Goal: Information Seeking & Learning: Understand process/instructions

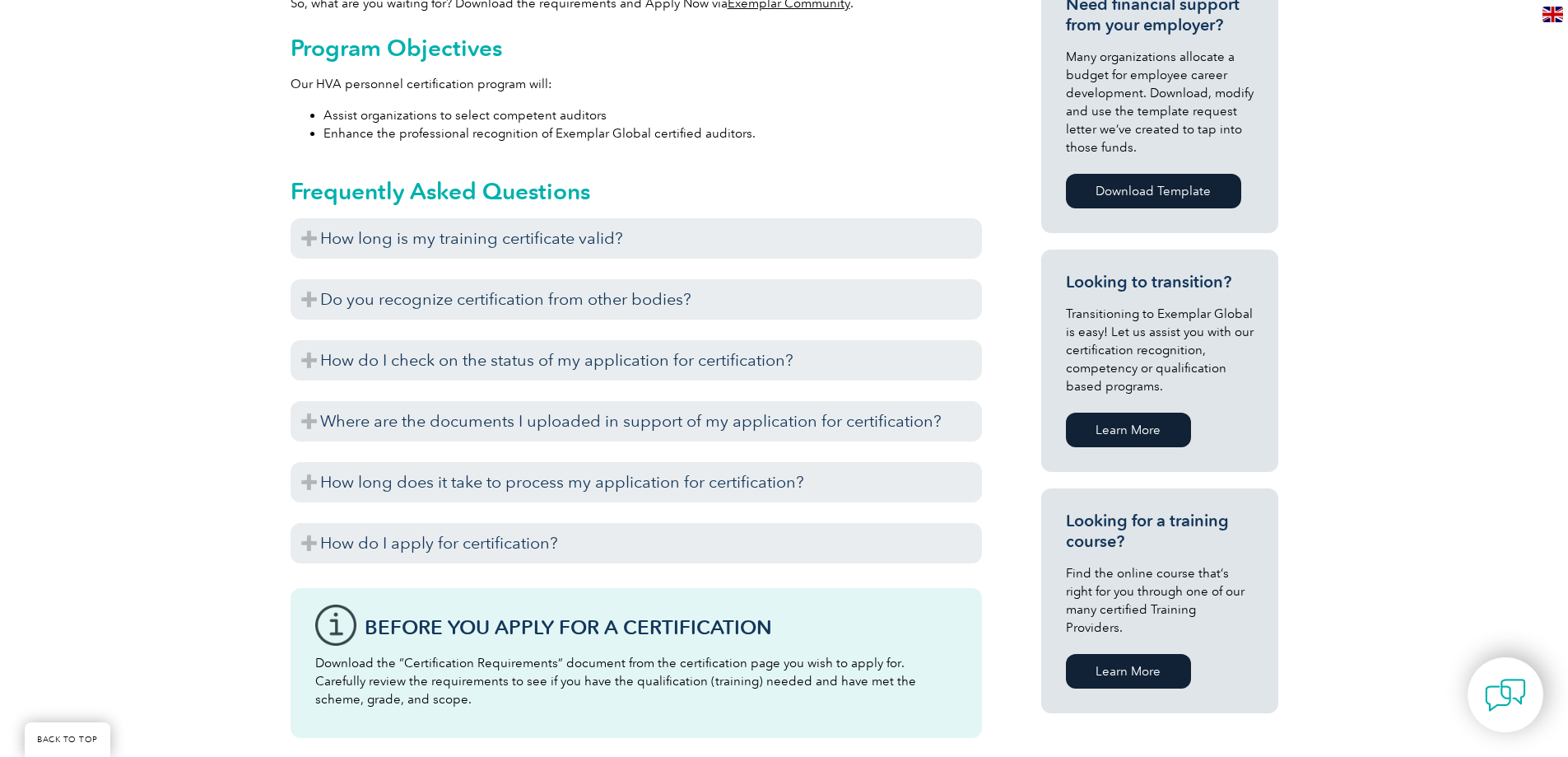
scroll to position [823, 0]
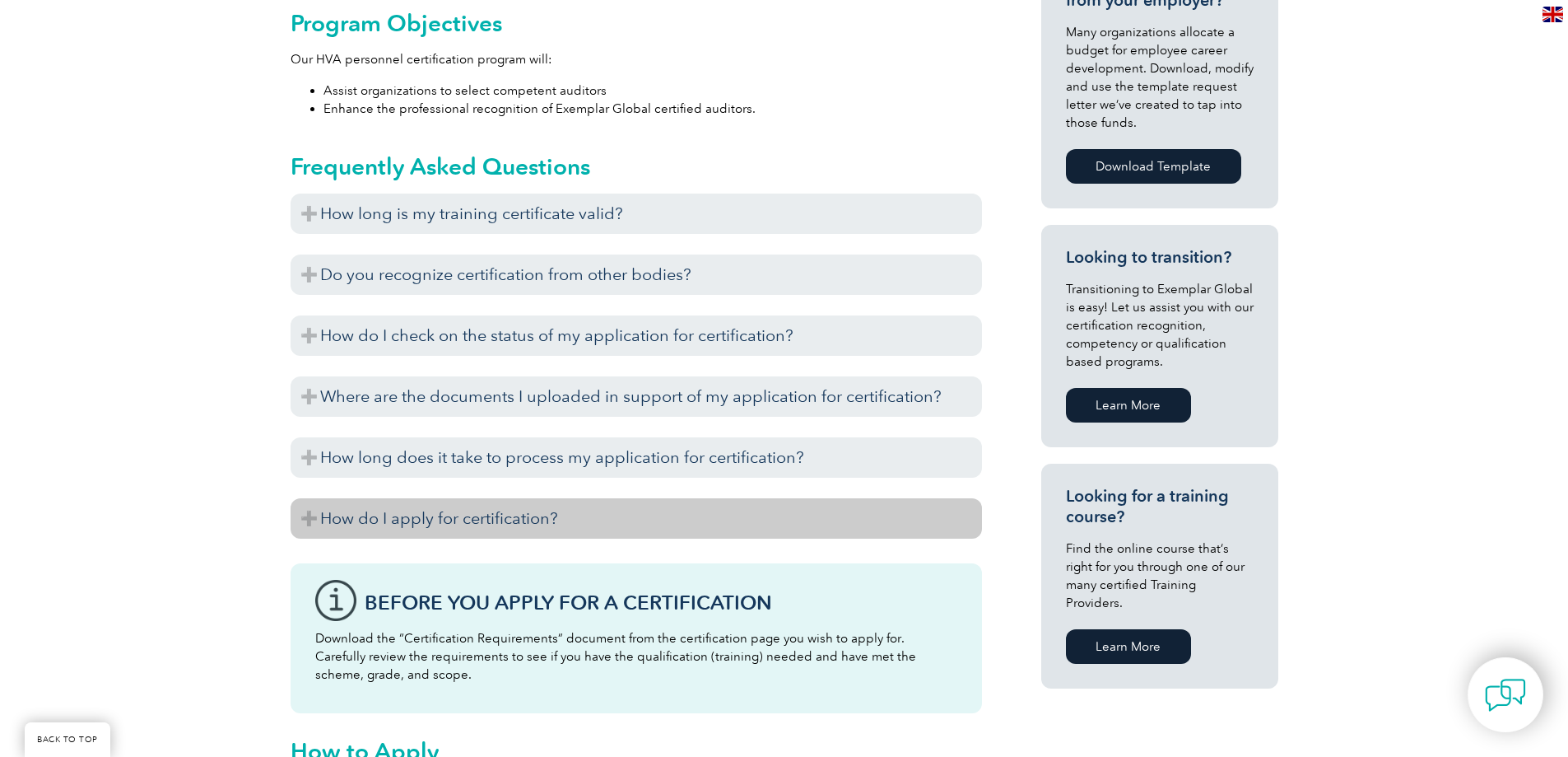
click at [372, 499] on h3 "How do I apply for certification?" at bounding box center [636, 519] width 692 height 41
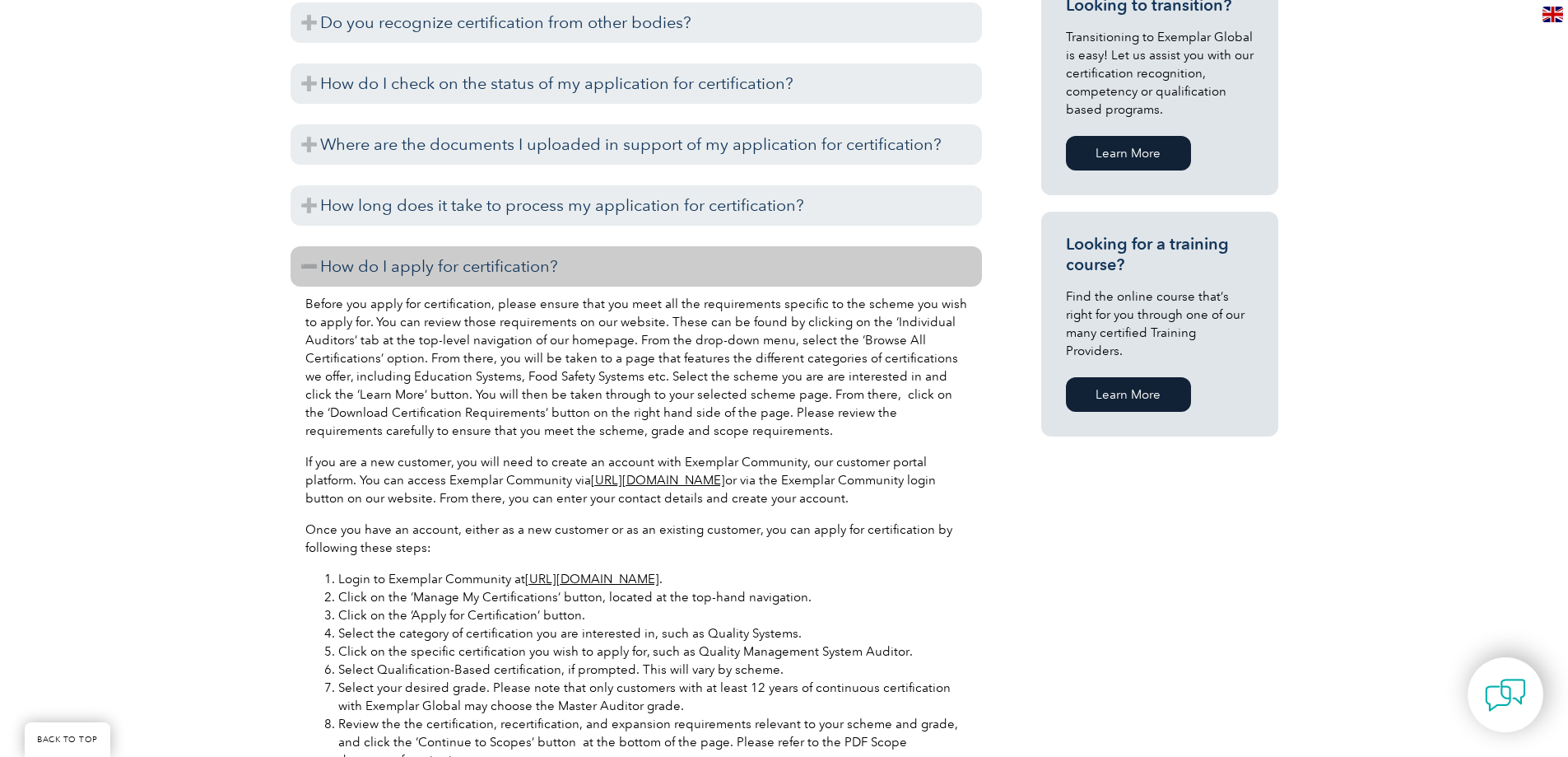
scroll to position [0, 0]
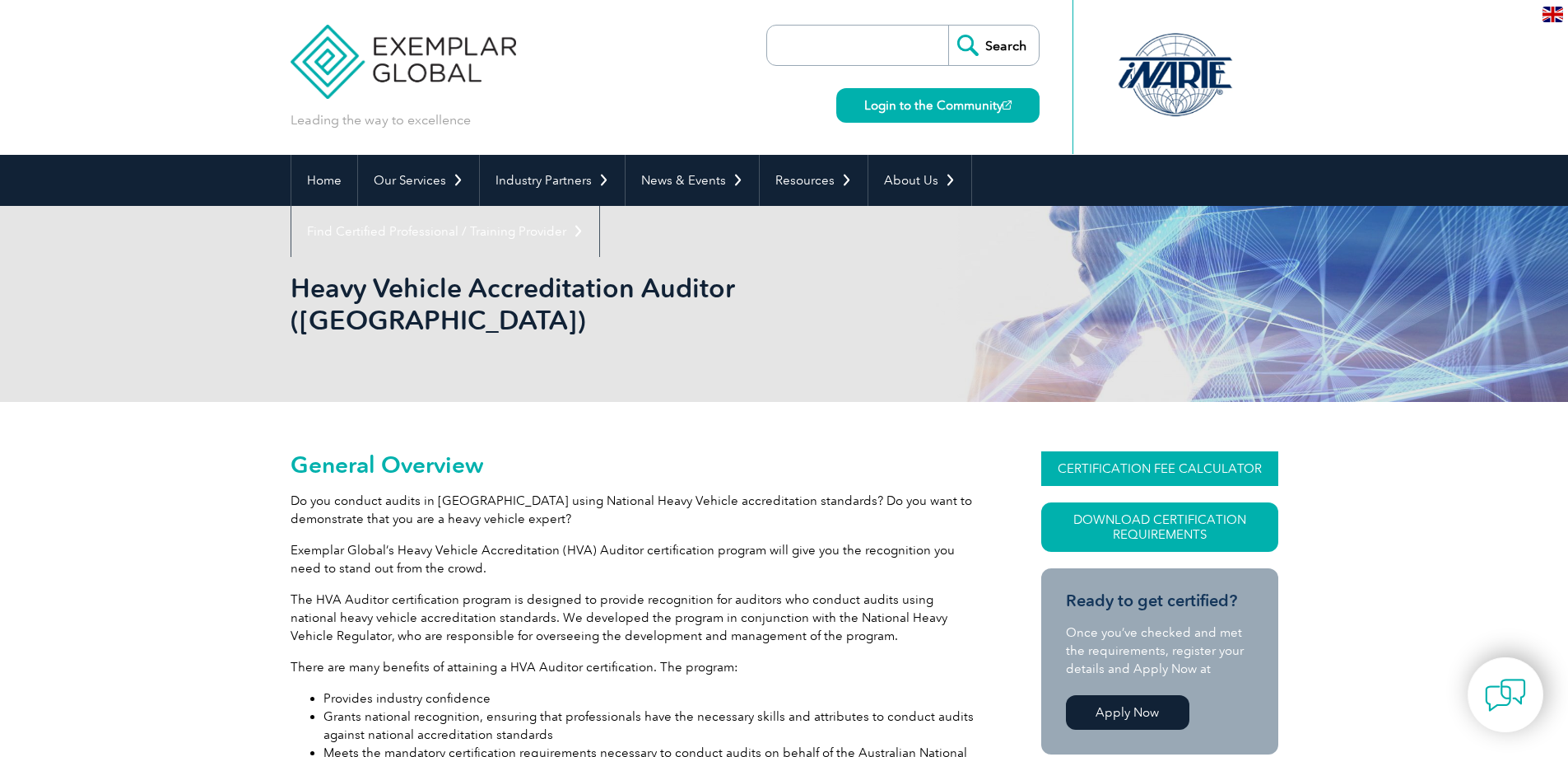
click at [1140, 451] on link "CERTIFICATION FEE CALCULATOR" at bounding box center [1159, 469] width 237 height 35
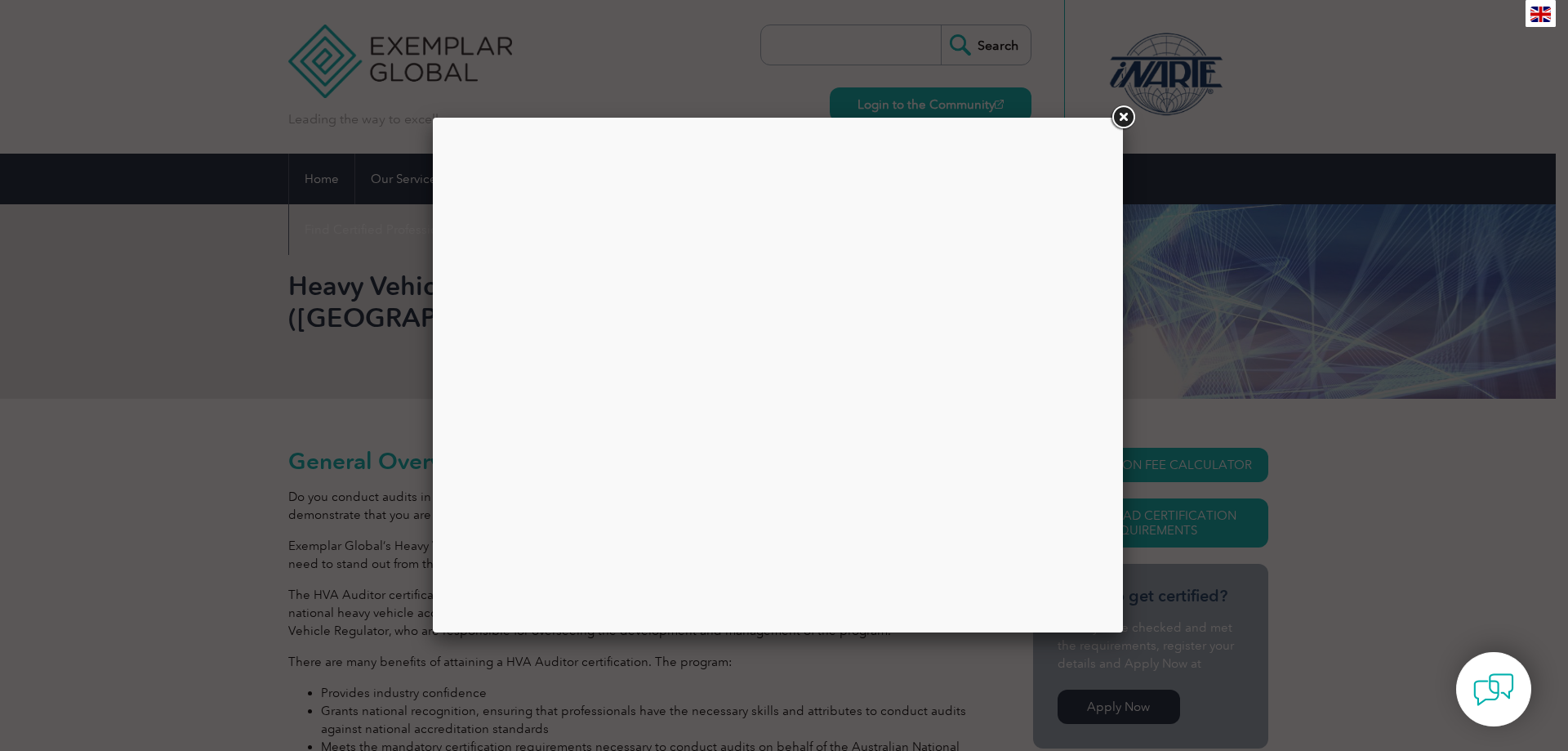
click at [1130, 111] on link at bounding box center [1123, 118] width 30 height 30
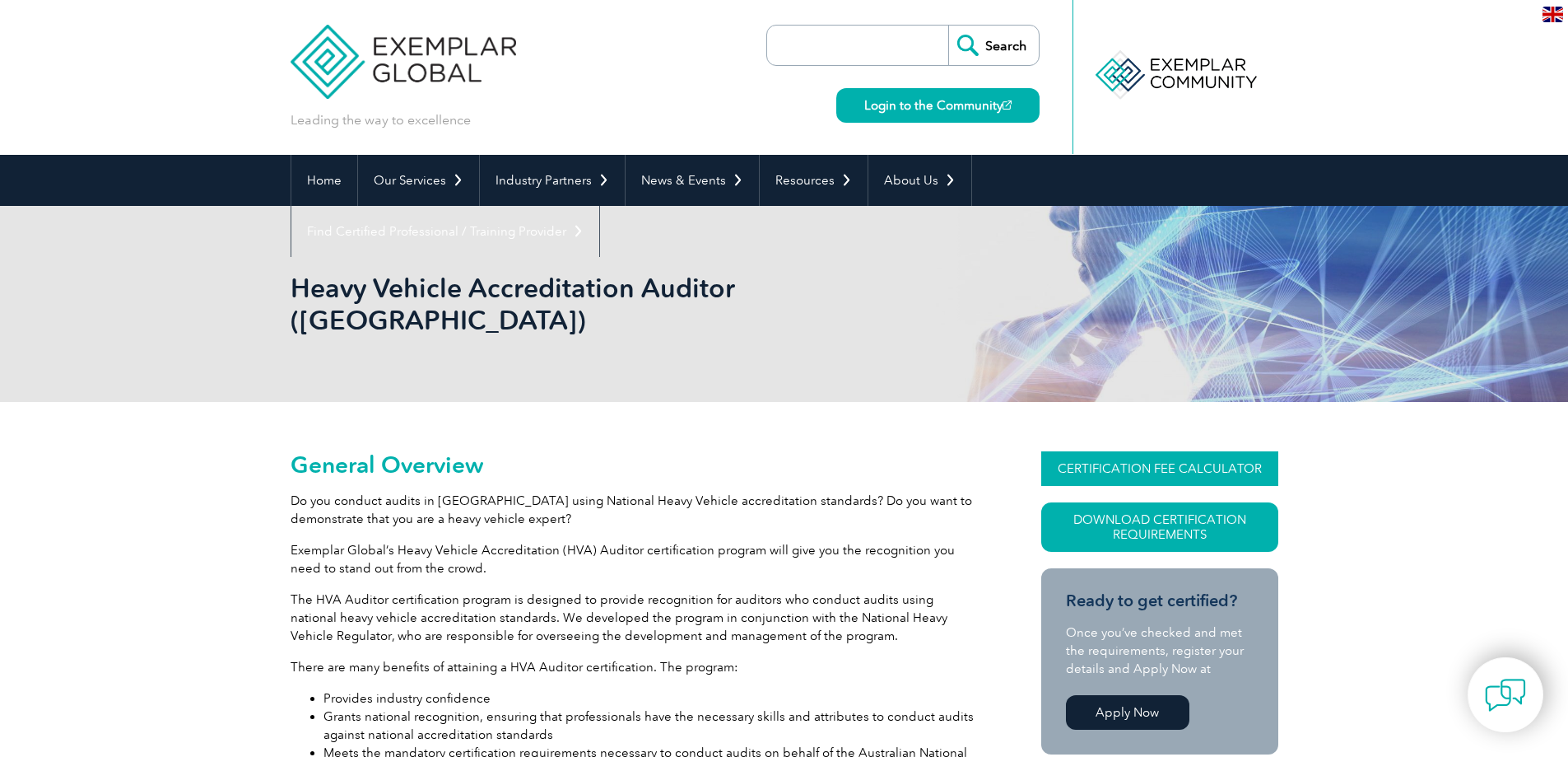
click at [1168, 451] on link "CERTIFICATION FEE CALCULATOR" at bounding box center [1159, 469] width 237 height 35
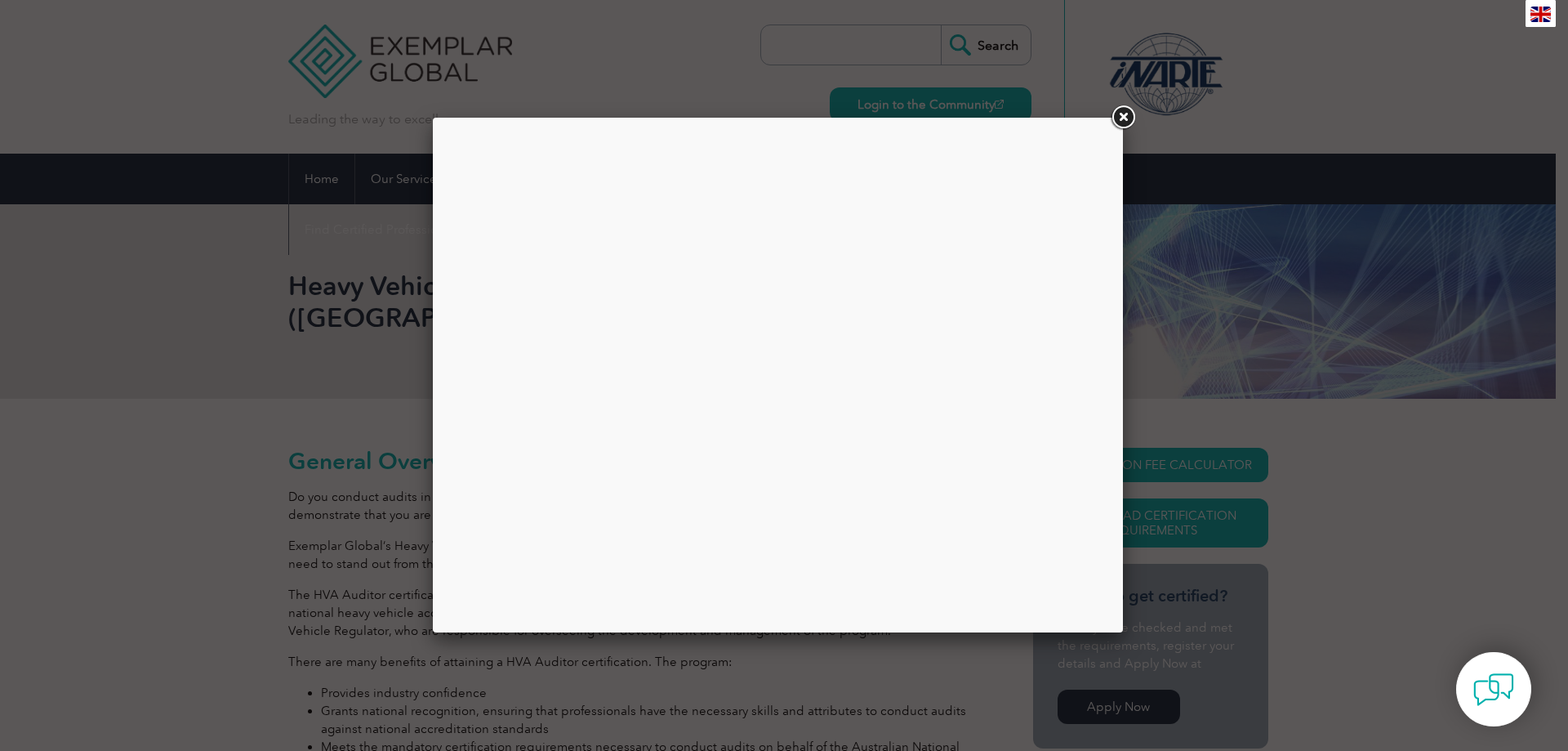
click at [841, 233] on div at bounding box center [778, 375] width 666 height 490
click at [942, 240] on div at bounding box center [778, 375] width 666 height 490
click at [1124, 117] on link at bounding box center [1123, 118] width 30 height 30
